Goal: Task Accomplishment & Management: Complete application form

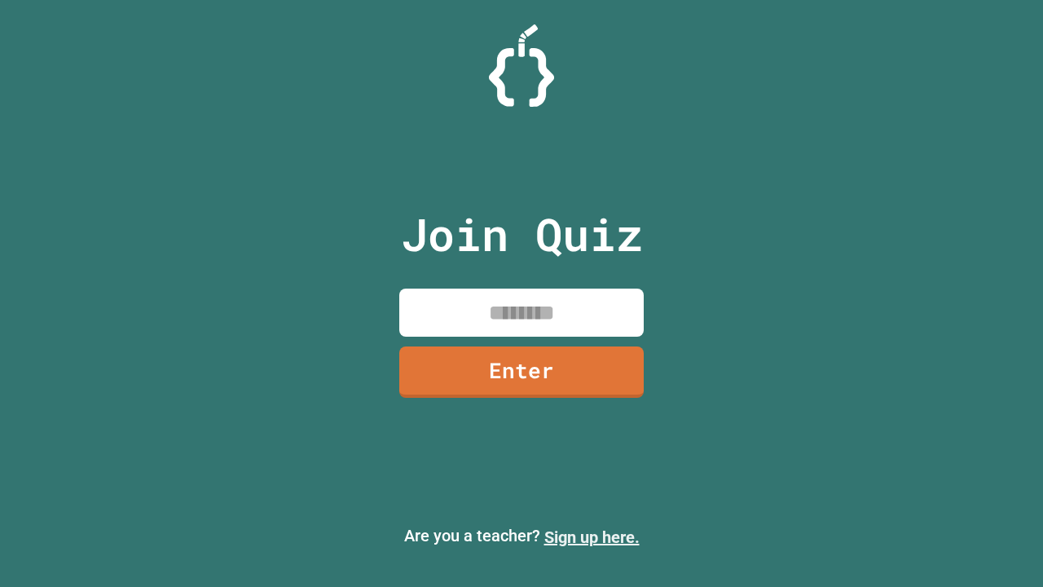
click at [591, 537] on link "Sign up here." at bounding box center [591, 537] width 95 height 20
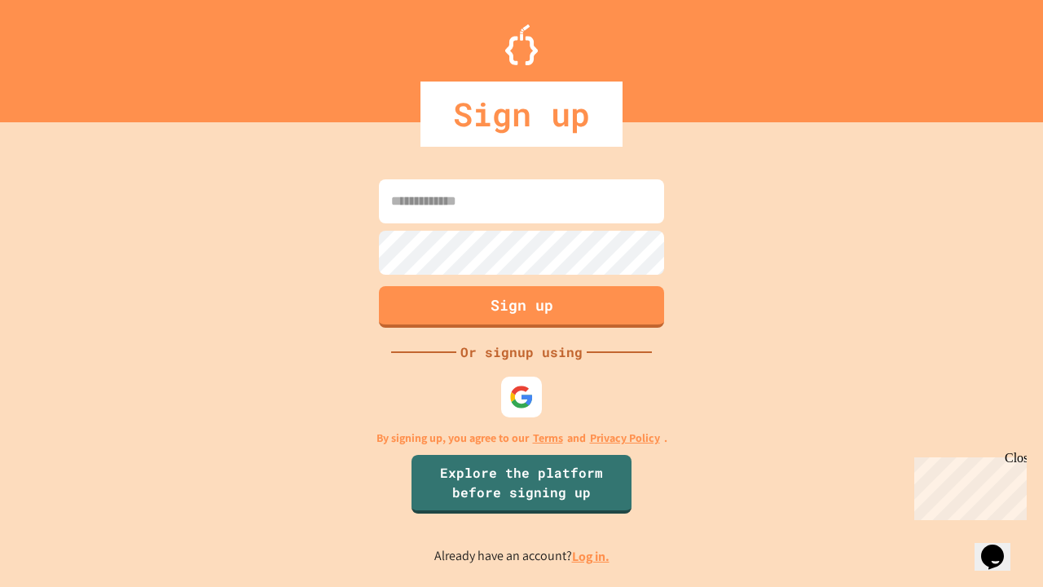
click at [591, 556] on link "Log in." at bounding box center [590, 555] width 37 height 17
